Goal: Task Accomplishment & Management: Manage account settings

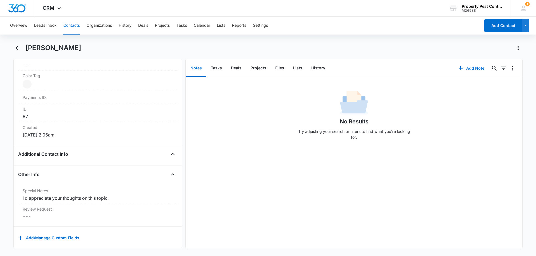
scroll to position [333, 0]
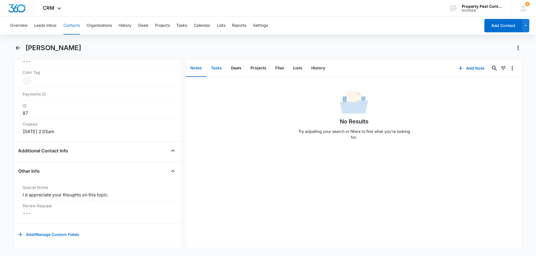
click at [218, 67] on button "Tasks" at bounding box center [216, 68] width 20 height 17
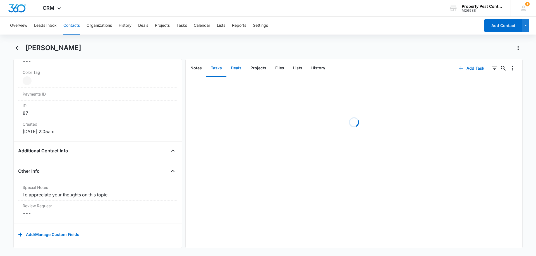
click at [234, 71] on button "Deals" at bounding box center [236, 68] width 20 height 17
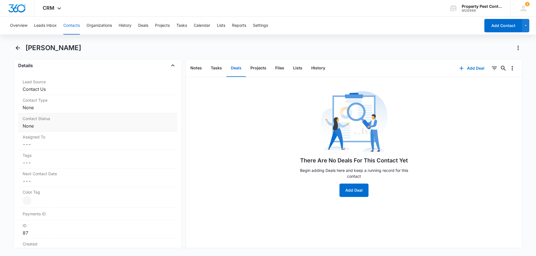
scroll to position [333, 0]
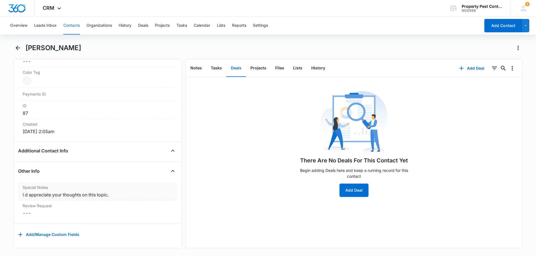
drag, startPoint x: 24, startPoint y: 178, endPoint x: 23, endPoint y: 192, distance: 14.6
click at [37, 187] on div "Special Notes Cancel Save Changes I d appreciate your thoughts on this topic." at bounding box center [97, 191] width 159 height 18
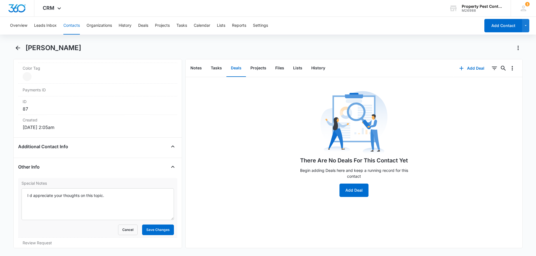
click at [49, 184] on label "Special Notes" at bounding box center [97, 183] width 152 height 6
click at [49, 189] on textarea "I d appreciate your thoughts on this topic." at bounding box center [97, 205] width 152 height 32
click at [125, 230] on button "Cancel" at bounding box center [128, 230] width 20 height 11
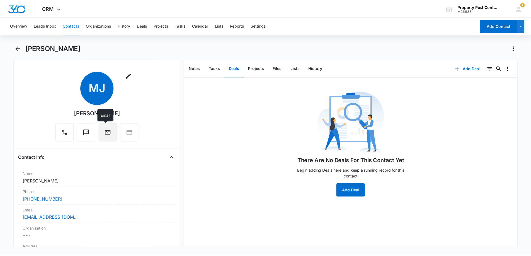
scroll to position [0, 0]
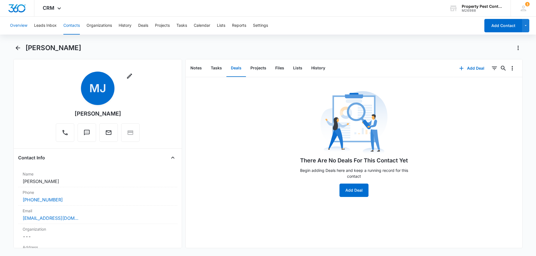
click at [18, 28] on button "Overview" at bounding box center [18, 26] width 17 height 18
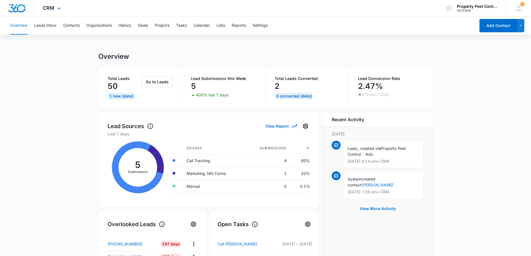
click at [54, 11] on div "CRM Apps Reputation Websites Forms CRM Email Social Payments POS Content Ads In…" at bounding box center [52, 8] width 37 height 16
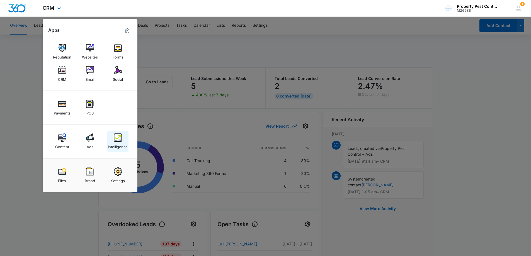
click at [118, 143] on div "Intelligence" at bounding box center [118, 145] width 20 height 7
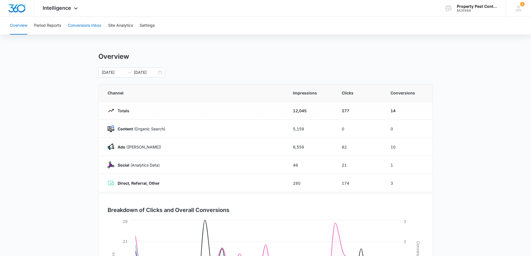
click at [86, 25] on button "Conversions Inbox" at bounding box center [85, 26] width 34 height 18
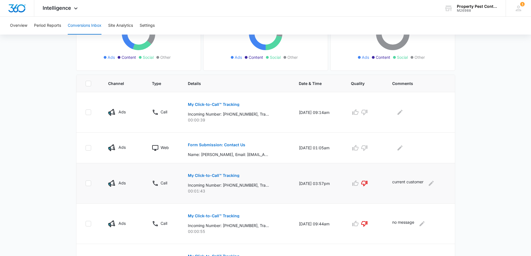
scroll to position [84, 0]
click at [400, 150] on icon "Edit Comments" at bounding box center [400, 147] width 5 height 5
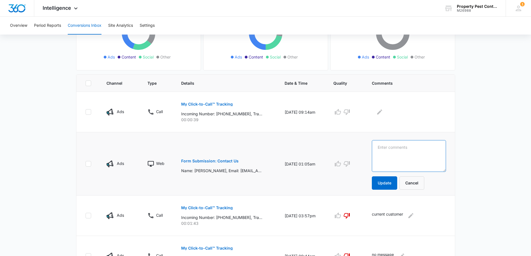
click at [404, 153] on textarea at bounding box center [409, 156] width 74 height 32
type textarea "emailed, bad phone number"
click at [384, 182] on button "Update" at bounding box center [384, 183] width 25 height 13
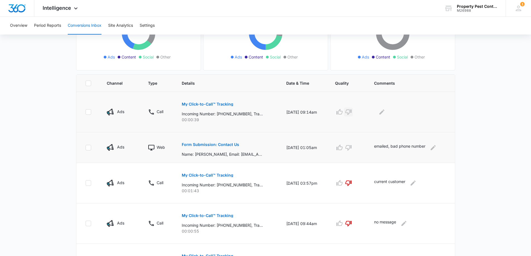
click at [352, 112] on icon "button" at bounding box center [348, 112] width 7 height 7
click at [385, 114] on icon "Edit Comments" at bounding box center [382, 112] width 7 height 7
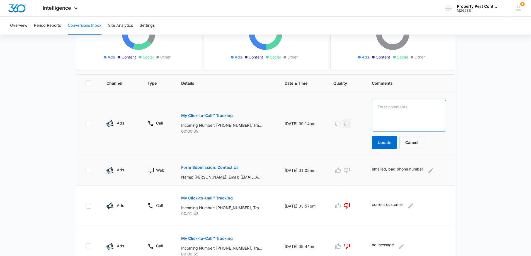
click at [418, 115] on textarea at bounding box center [409, 116] width 74 height 32
type textarea "called wrong company"
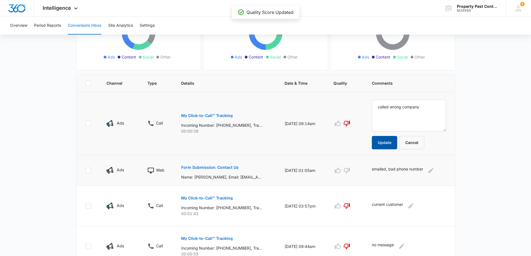
click at [384, 143] on button "Update" at bounding box center [384, 142] width 25 height 13
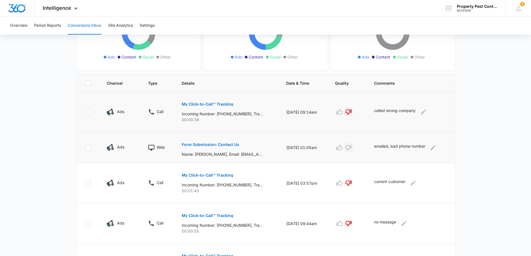
click at [350, 147] on icon "button" at bounding box center [349, 148] width 6 height 6
click at [434, 148] on icon "Edit Comments" at bounding box center [433, 147] width 5 height 5
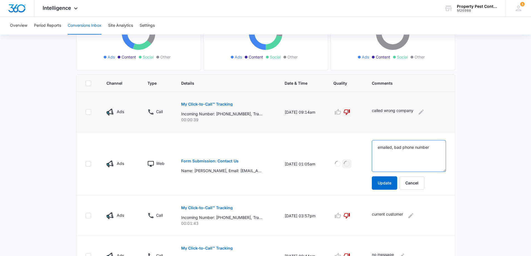
drag, startPoint x: 383, startPoint y: 150, endPoint x: 464, endPoint y: 157, distance: 80.9
click at [464, 157] on main "Filters 08/11/2025 09/10/2025 New Conversion Total Conversions: 36 Ads Content …" at bounding box center [265, 241] width 531 height 570
type textarea "bad contact information, believe to be spam. Attempted call and email"
click at [382, 181] on button "Update" at bounding box center [384, 183] width 25 height 13
click at [393, 182] on button "Update" at bounding box center [384, 183] width 25 height 13
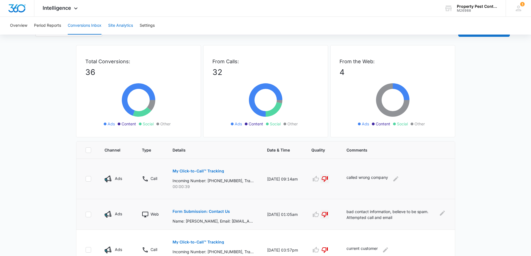
scroll to position [9, 0]
